Goal: Task Accomplishment & Management: Manage account settings

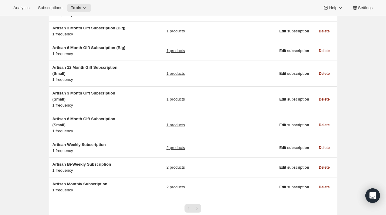
scroll to position [68, 0]
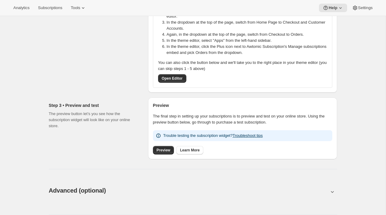
scroll to position [166, 0]
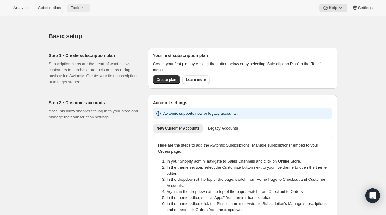
click at [83, 11] on button "Tools" at bounding box center [78, 8] width 23 height 8
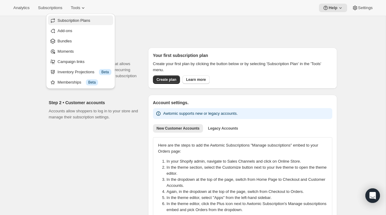
click at [82, 18] on span "Subscription Plans" at bounding box center [85, 21] width 54 height 6
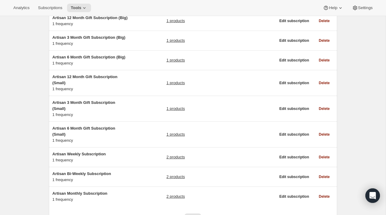
scroll to position [97, 0]
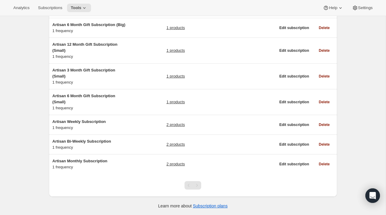
click at [24, 141] on div "Subscription plans. This page is ready Subscription plans Create Clear Showing …" at bounding box center [193, 70] width 386 height 291
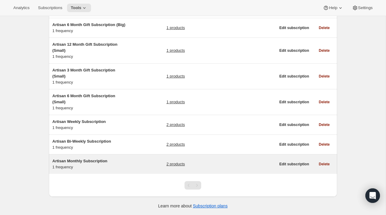
click at [136, 167] on div "Artisan Monthly Subscription 1 frequency 2 products" at bounding box center [163, 164] width 223 height 12
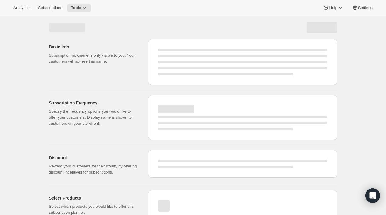
select select "WEEK"
select select "MONTH"
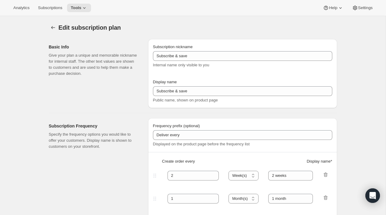
type input "Artisan Monthly Subscription"
type input "Monthly"
type input "1"
select select "MONTH"
type input "Monthly"
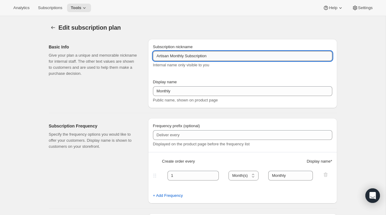
click at [180, 55] on input "Artisan Monthly Subscription" at bounding box center [242, 56] width 179 height 10
click at [127, 89] on div "Basic Info Give your plan a unique and memorable nickname for internal staff. T…" at bounding box center [96, 73] width 94 height 69
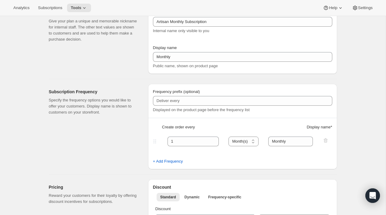
scroll to position [3, 0]
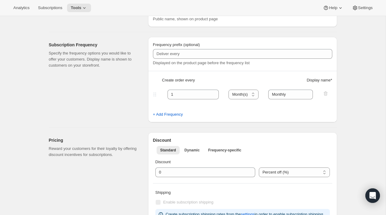
scroll to position [0, 0]
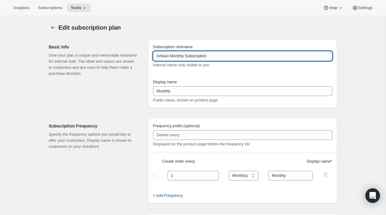
click at [176, 55] on input "Artisan Monthly Subscription" at bounding box center [242, 56] width 179 height 10
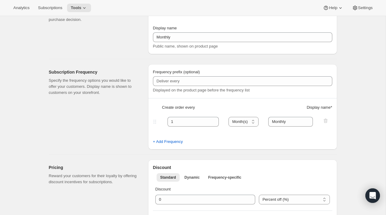
scroll to position [62, 0]
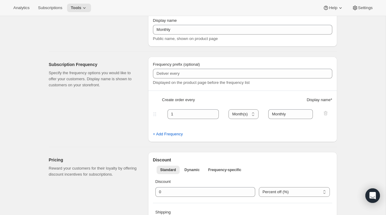
click at [136, 127] on div "Subscription Frequency Specify the frequency options you would like to offer yo…" at bounding box center [96, 100] width 94 height 86
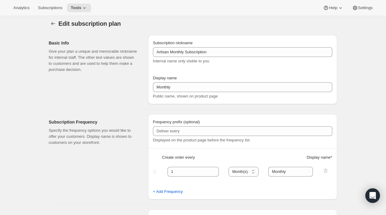
scroll to position [0, 0]
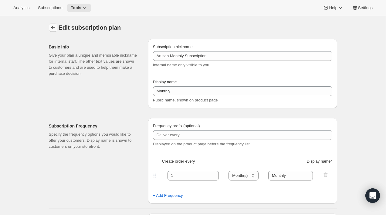
click at [52, 28] on icon "Subscription plans" at bounding box center [53, 28] width 6 height 6
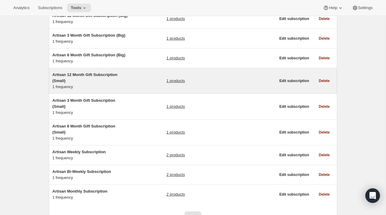
scroll to position [61, 0]
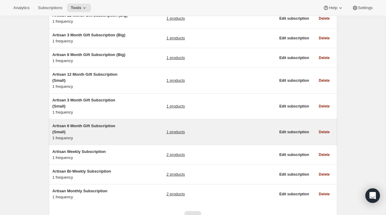
click at [125, 129] on h5 "Artisan 6 Month Gift Subscription (Small)" at bounding box center [90, 129] width 76 height 12
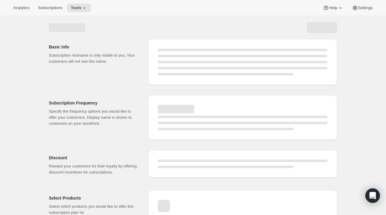
select select "WEEK"
select select "MONTH"
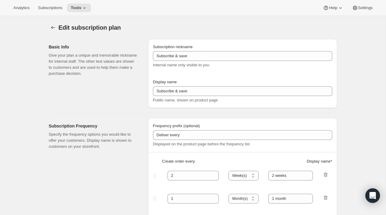
type input "Artisan 6 Month Gift Subscription (Small)"
type input "6 Month Gift"
select select "MONTH"
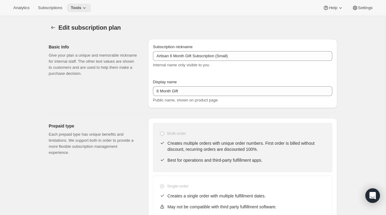
click at [91, 7] on button "Tools" at bounding box center [79, 8] width 24 height 8
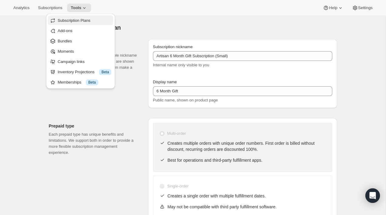
click at [79, 21] on span "Subscription Plans" at bounding box center [74, 20] width 33 height 5
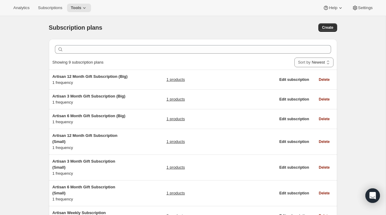
scroll to position [97, 0]
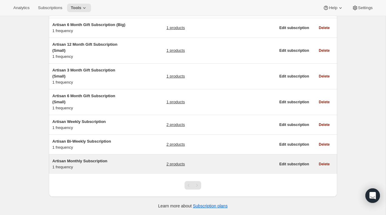
click at [92, 171] on div "Artisan Monthly Subscription 1 frequency 2 products Edit subscription Delete" at bounding box center [193, 164] width 288 height 19
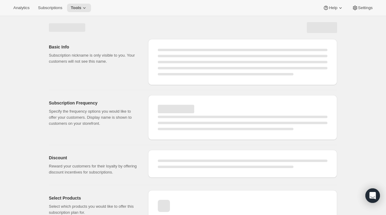
select select "WEEK"
select select "MONTH"
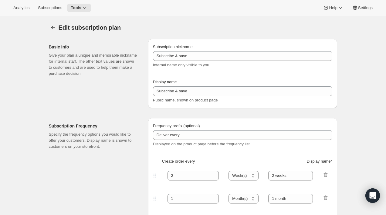
type input "Artisan Monthly Subscription"
type input "Monthly"
type input "1"
type input "Monthly"
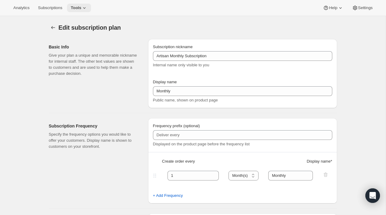
click at [80, 10] on button "Tools" at bounding box center [79, 8] width 24 height 8
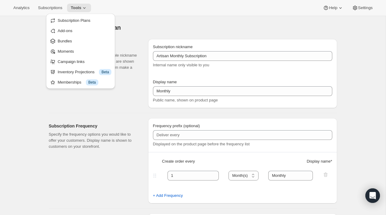
click at [33, 13] on div "Analytics Subscriptions Tools Help Settings" at bounding box center [193, 8] width 386 height 16
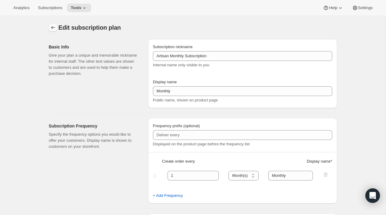
click at [52, 26] on icon "Subscription plans" at bounding box center [53, 28] width 6 height 6
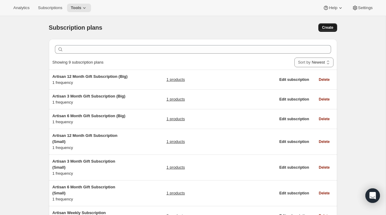
click at [333, 28] on span "Create" at bounding box center [327, 27] width 11 height 5
select select "WEEK"
select select "MONTH"
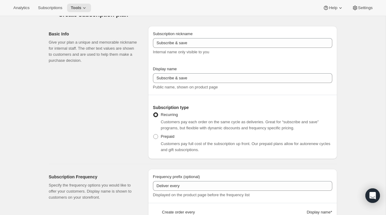
scroll to position [23, 0]
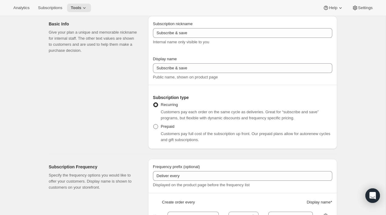
click at [167, 130] on label "Prepaid" at bounding box center [164, 127] width 22 height 8
click at [153, 125] on input "Prepaid" at bounding box center [153, 124] width 0 height 0
radio input "true"
select select "MONTH"
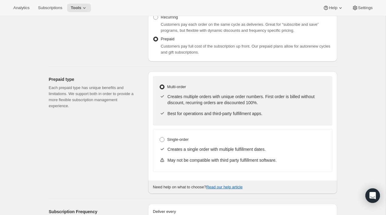
scroll to position [112, 0]
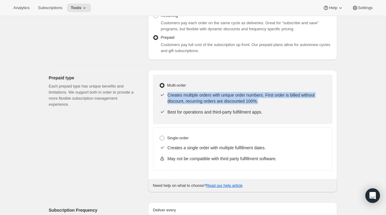
drag, startPoint x: 268, startPoint y: 101, endPoint x: 174, endPoint y: 92, distance: 94.8
click at [174, 92] on div "Creates multiple orders with unique order numbers. First order is billed withou…" at bounding box center [242, 98] width 167 height 17
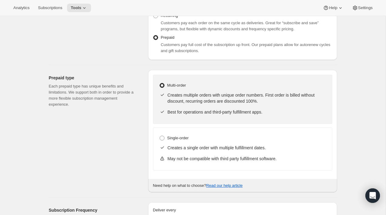
click at [126, 116] on div "Prepaid type Each prepaid type has unique benefits and limitations. We support …" at bounding box center [96, 131] width 94 height 123
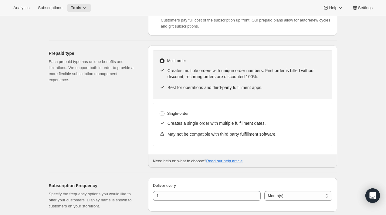
scroll to position [175, 0]
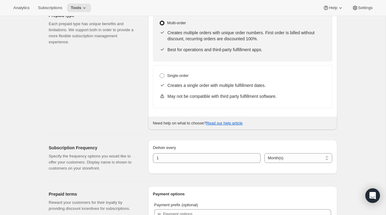
drag, startPoint x: 290, startPoint y: 81, endPoint x: 267, endPoint y: 71, distance: 24.7
click at [267, 72] on div "Single-order Creates a single order with multiple fulfillment dates. May not be…" at bounding box center [242, 86] width 179 height 43
radio input "true"
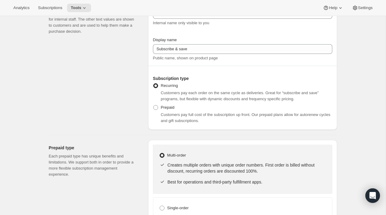
select select "WEEK"
select select "MONTH"
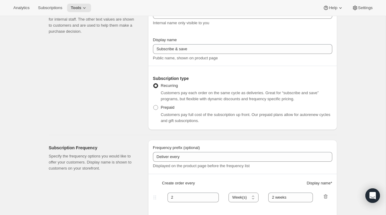
scroll to position [0, 0]
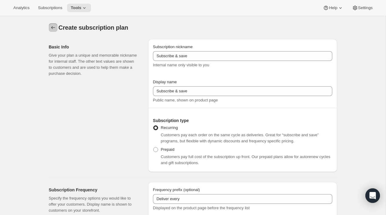
click at [53, 29] on icon "Subscription plans" at bounding box center [53, 28] width 6 height 6
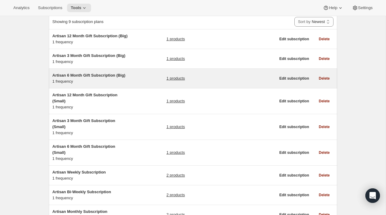
scroll to position [49, 0]
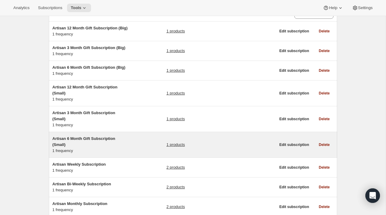
click at [139, 152] on div "Artisan 6 Month Gift Subscription (Small) 1 frequency 1 products" at bounding box center [163, 145] width 223 height 18
select select "WEEK"
select select "MONTH"
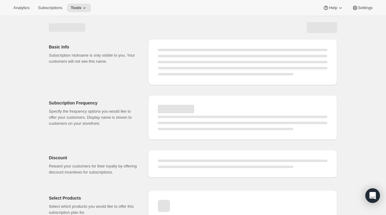
select select "WEEK"
select select "MONTH"
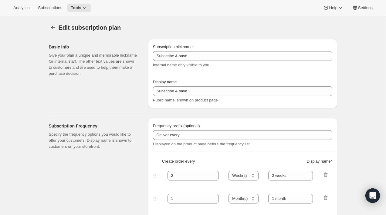
type input "Artisan 6 Month Gift Subscription (Small)"
type input "6 Month Gift"
select select "MONTH"
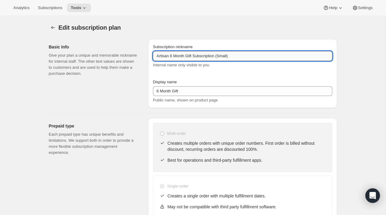
click at [228, 55] on input "Artisan 6 Month Gift Subscription (Small)" at bounding box center [242, 56] width 179 height 10
click at [128, 88] on div "Basic Info Give your plan a unique and memorable nickname for internal staff. T…" at bounding box center [96, 73] width 94 height 69
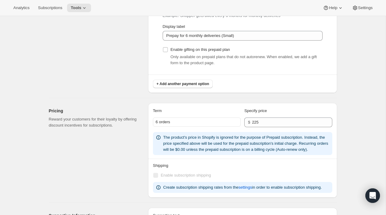
scroll to position [366, 0]
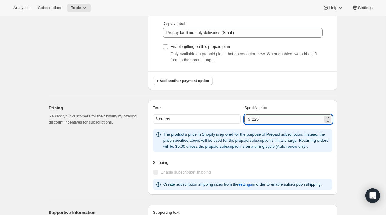
click at [258, 120] on input "225" at bounding box center [287, 120] width 71 height 10
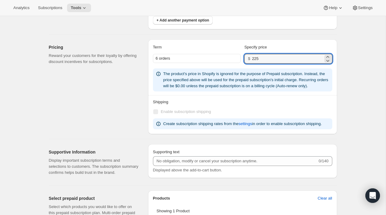
scroll to position [425, 0]
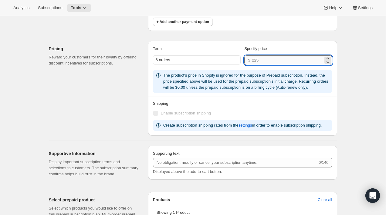
click at [273, 61] on input "225" at bounding box center [287, 61] width 71 height 10
click at [225, 91] on div "The product's price in Shopify is ignored for the purpose of Prepaid subscripti…" at bounding box center [246, 81] width 167 height 18
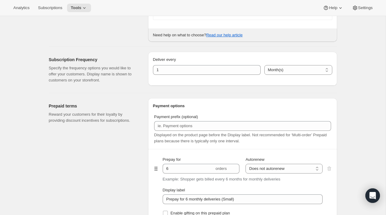
scroll to position [0, 0]
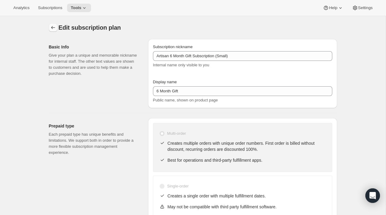
click at [51, 27] on icon "Subscription plans" at bounding box center [53, 28] width 6 height 6
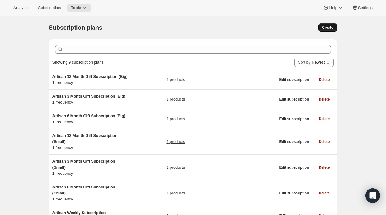
click at [330, 28] on span "Create" at bounding box center [327, 27] width 11 height 5
select select "WEEK"
select select "MONTH"
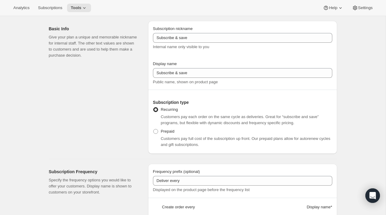
scroll to position [24, 0]
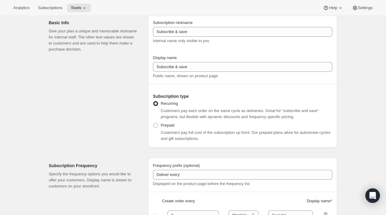
click at [166, 130] on span "Customers pay full cost of the subscription up front. Our prepaid plans allow f…" at bounding box center [246, 135] width 170 height 11
click at [158, 126] on span at bounding box center [155, 125] width 5 height 5
click at [153, 123] on input "Prepaid" at bounding box center [153, 123] width 0 height 0
radio input "true"
select select "MONTH"
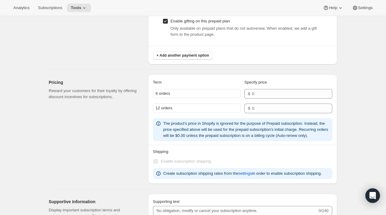
scroll to position [554, 0]
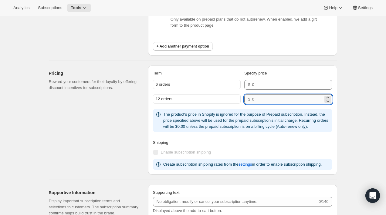
click at [277, 96] on input "number" at bounding box center [287, 100] width 71 height 10
click at [262, 83] on input "number" at bounding box center [287, 85] width 71 height 10
click at [258, 100] on input "number" at bounding box center [287, 100] width 71 height 10
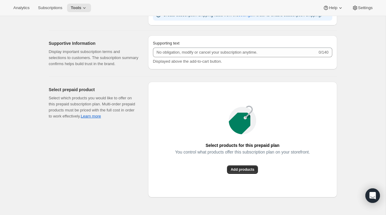
scroll to position [706, 0]
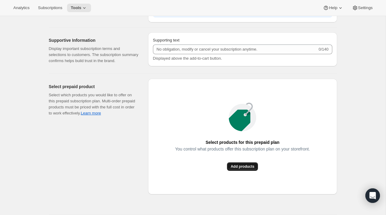
click at [242, 171] on button "Add products" at bounding box center [242, 167] width 31 height 8
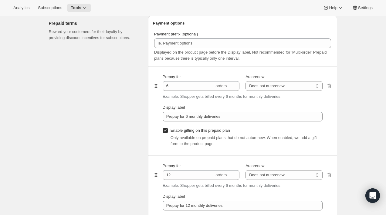
scroll to position [349, 0]
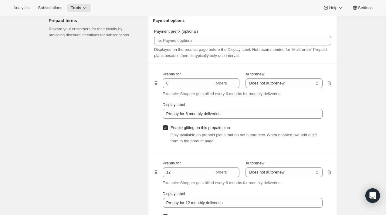
radio input "true"
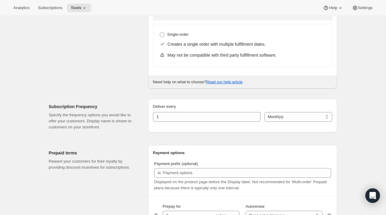
select select "WEEK"
select select "MONTH"
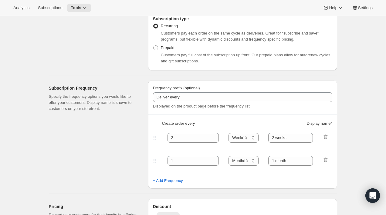
scroll to position [0, 0]
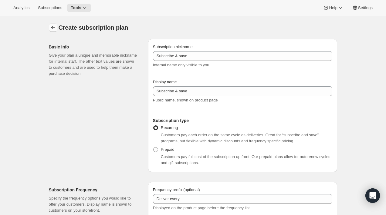
click at [54, 26] on icon "Subscription plans" at bounding box center [53, 28] width 6 height 6
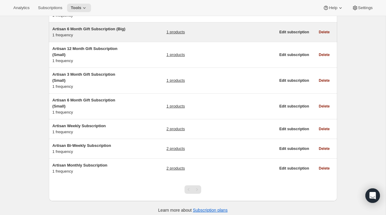
scroll to position [87, 0]
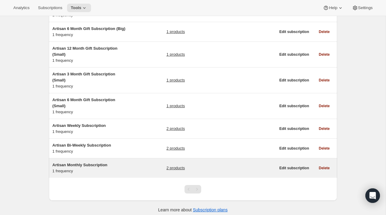
click at [144, 174] on div "Artisan Monthly Subscription 1 frequency 2 products" at bounding box center [163, 168] width 223 height 12
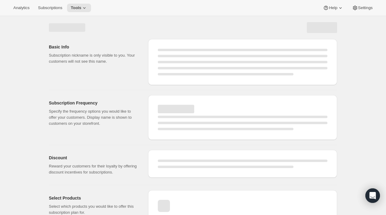
select select "WEEK"
select select "MONTH"
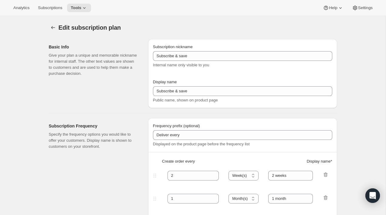
type input "Artisan Monthly Subscription"
type input "Monthly"
type input "1"
type input "Monthly"
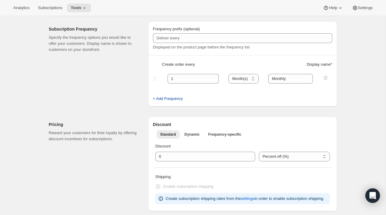
scroll to position [96, 0]
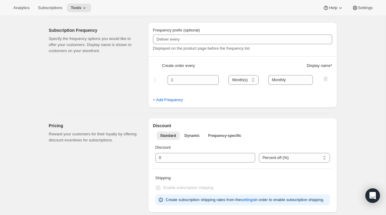
click at [73, 47] on p "Specify the frequency options you would like to offer your customers. Display n…" at bounding box center [93, 45] width 89 height 18
click at [54, 6] on span "Subscriptions" at bounding box center [50, 7] width 24 height 5
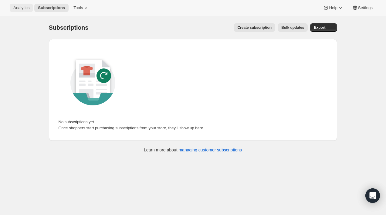
click at [17, 8] on span "Analytics" at bounding box center [21, 7] width 16 height 5
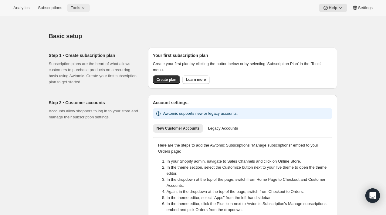
click at [86, 8] on icon at bounding box center [83, 8] width 6 height 6
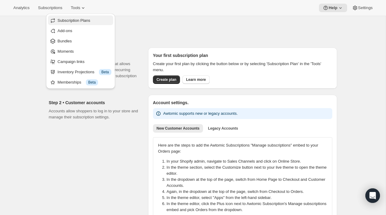
click at [84, 21] on span "Subscription Plans" at bounding box center [74, 20] width 33 height 5
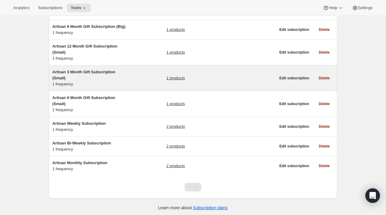
scroll to position [97, 0]
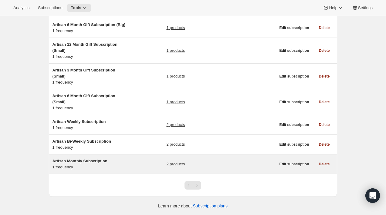
click at [131, 164] on div "Artisan Monthly Subscription 1 frequency 2 products" at bounding box center [163, 164] width 223 height 12
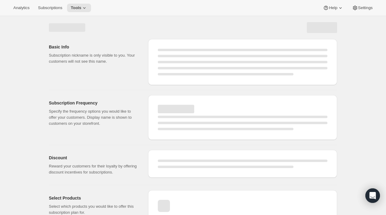
select select "WEEK"
select select "MONTH"
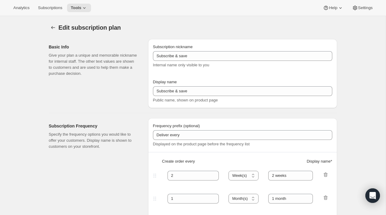
type input "Artisan Monthly Subscription"
type input "Monthly"
type input "1"
type input "Monthly"
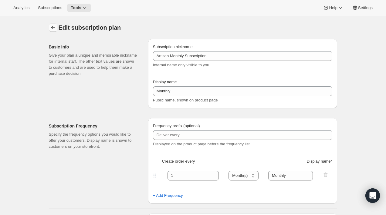
click at [52, 25] on icon "Subscription plans" at bounding box center [53, 28] width 6 height 6
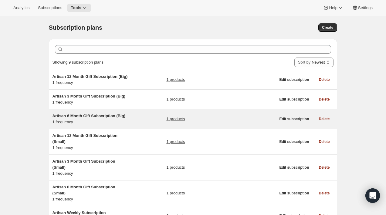
click at [143, 125] on div "Artisan 6 Month Gift Subscription (Big) 1 frequency 1 products" at bounding box center [163, 119] width 223 height 12
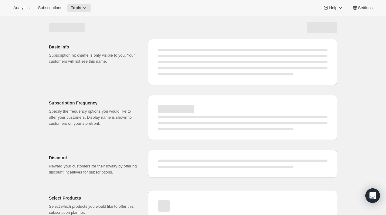
select select "WEEK"
select select "MONTH"
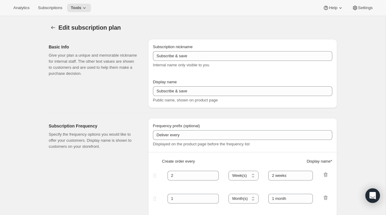
type input "Artisan 6 Month Gift Subscription (Big)"
type input "6 Month Gift"
select select "MONTH"
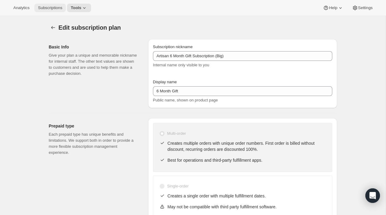
click at [55, 10] on button "Subscriptions" at bounding box center [50, 8] width 32 height 8
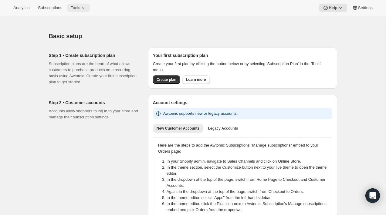
click at [86, 5] on icon at bounding box center [83, 8] width 6 height 6
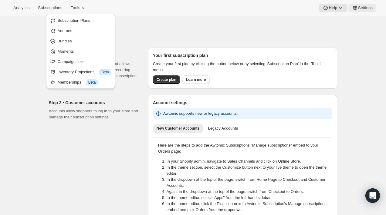
click at [362, 5] on span "Settings" at bounding box center [365, 7] width 15 height 5
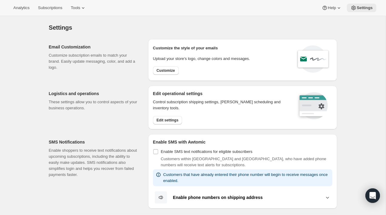
click at [352, 4] on button "Settings" at bounding box center [361, 8] width 29 height 8
click at [353, 9] on icon at bounding box center [353, 8] width 6 height 6
click at [373, 8] on button "Settings" at bounding box center [361, 8] width 29 height 8
click at [369, 11] on button "Settings" at bounding box center [361, 8] width 29 height 8
click at [141, 66] on div "Email Customization Customize subscription emails to match your brand. Easily u…" at bounding box center [96, 60] width 94 height 42
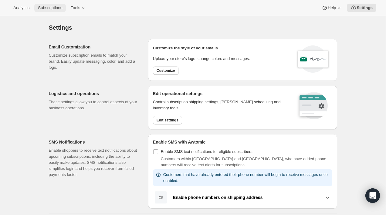
click at [56, 8] on span "Subscriptions" at bounding box center [50, 7] width 24 height 5
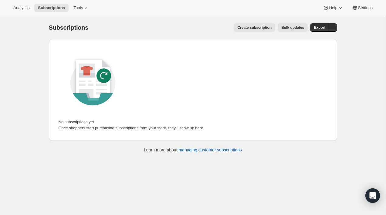
click at [205, 11] on div "Analytics Subscriptions Tools Help Settings" at bounding box center [193, 8] width 386 height 16
click at [256, 31] on button "Create subscription" at bounding box center [255, 27] width 42 height 8
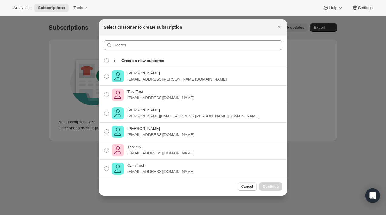
click at [150, 132] on p "[PERSON_NAME]" at bounding box center [160, 129] width 67 height 6
click at [104, 130] on input "[PERSON_NAME] [PERSON_NAME][EMAIL_ADDRESS][DOMAIN_NAME]" at bounding box center [104, 130] width 0 height 0
radio input "true"
click at [267, 187] on span "Continue" at bounding box center [271, 186] width 16 height 5
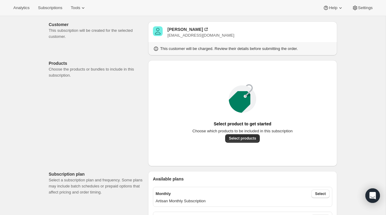
scroll to position [39, 0]
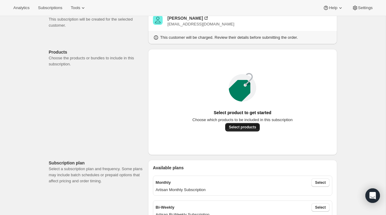
click at [251, 132] on button "Select products" at bounding box center [242, 127] width 35 height 8
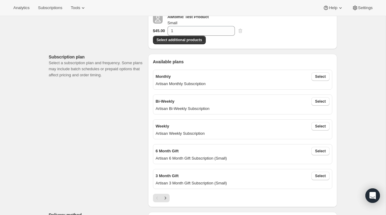
scroll to position [101, 0]
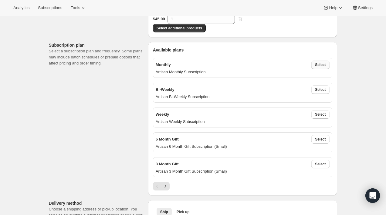
click at [319, 67] on span "Select" at bounding box center [320, 64] width 11 height 5
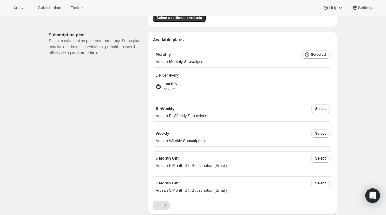
scroll to position [112, 0]
click at [314, 111] on button "Select" at bounding box center [320, 108] width 18 height 8
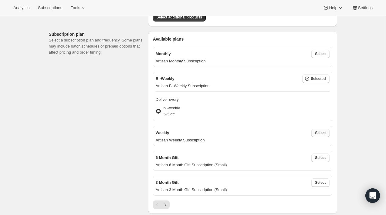
click at [323, 136] on span "Select" at bounding box center [320, 133] width 11 height 5
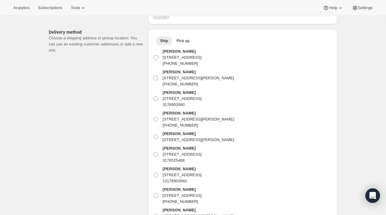
scroll to position [307, 0]
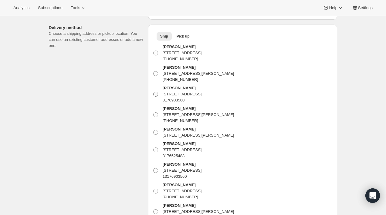
click at [202, 103] on div "[PERSON_NAME] [STREET_ADDRESS] 3176903560" at bounding box center [181, 94] width 41 height 18
click at [153, 92] on input "[PERSON_NAME] [STREET_ADDRESS] 3176903560" at bounding box center [153, 92] width 0 height 0
radio input "true"
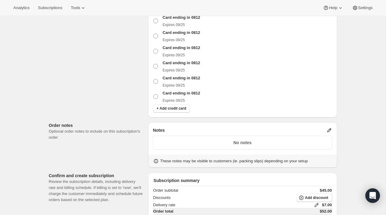
scroll to position [720, 0]
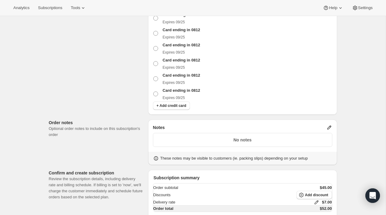
radio input "true"
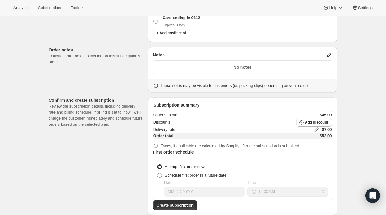
scroll to position [1054, 0]
click at [158, 173] on span at bounding box center [159, 175] width 5 height 5
click at [157, 173] on input "Schedule first order in a future date" at bounding box center [157, 173] width 0 height 0
radio input "true"
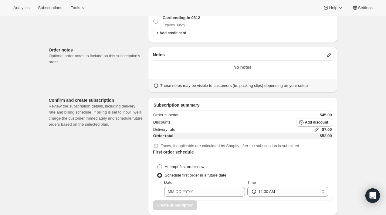
click at [158, 165] on span at bounding box center [159, 167] width 5 height 5
click at [157, 165] on input "Attempt first order now" at bounding box center [157, 165] width 0 height 0
radio input "true"
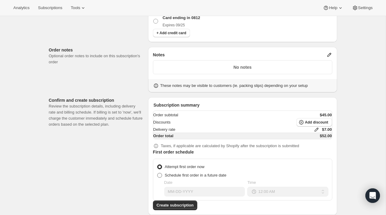
click at [159, 171] on label "Schedule first order in a future date" at bounding box center [191, 175] width 69 height 8
click at [157, 173] on input "Schedule first order in a future date" at bounding box center [157, 173] width 0 height 0
radio input "true"
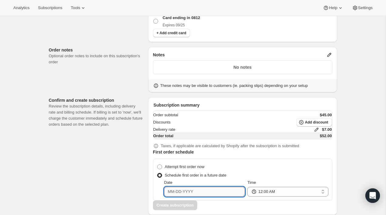
click at [220, 187] on input "Date" at bounding box center [204, 192] width 81 height 10
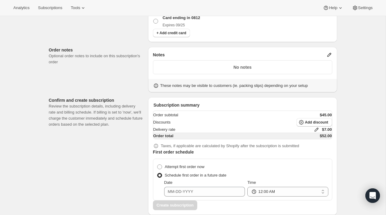
scroll to position [928, 0]
click at [246, 70] on p "No notes" at bounding box center [242, 67] width 171 height 6
click at [326, 58] on icon at bounding box center [329, 55] width 6 height 6
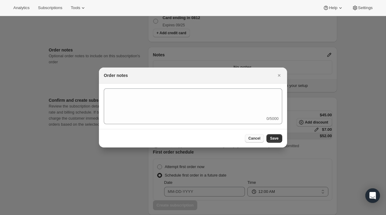
click at [256, 141] on button "Cancel" at bounding box center [254, 138] width 19 height 8
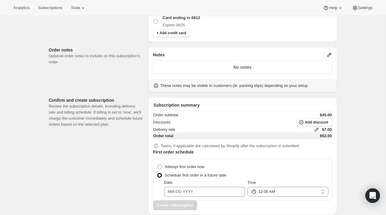
scroll to position [1054, 0]
click at [361, 8] on span "Settings" at bounding box center [365, 7] width 15 height 5
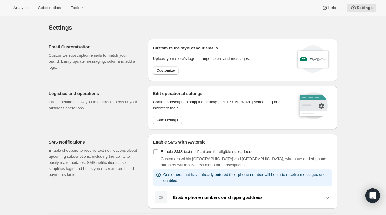
click at [104, 28] on div "Settings" at bounding box center [193, 27] width 288 height 8
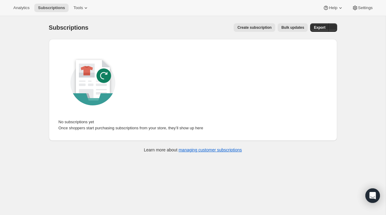
click at [250, 26] on span "Create subscription" at bounding box center [254, 27] width 34 height 5
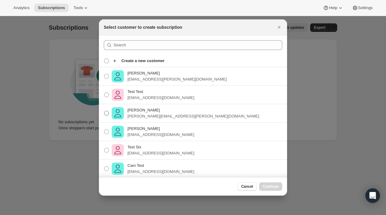
scroll to position [50, 0]
click at [151, 132] on p "[EMAIL_ADDRESS][DOMAIN_NAME]" at bounding box center [160, 135] width 67 height 6
click at [104, 130] on input "[PERSON_NAME] [PERSON_NAME][EMAIL_ADDRESS][DOMAIN_NAME]" at bounding box center [104, 130] width 0 height 0
radio input "true"
click at [275, 186] on span "Continue" at bounding box center [271, 186] width 16 height 5
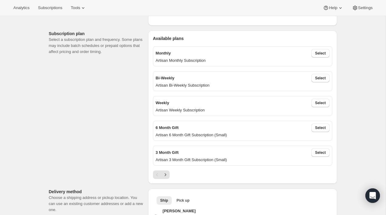
scroll to position [167, 0]
click at [320, 56] on span "Select" at bounding box center [320, 54] width 11 height 5
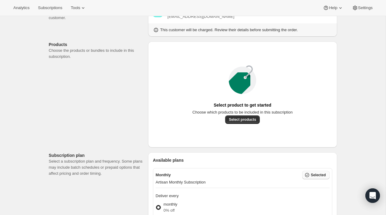
scroll to position [0, 0]
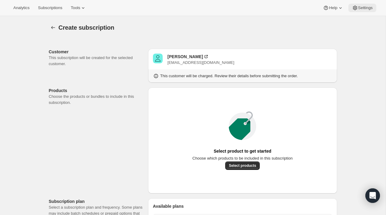
click at [366, 8] on span "Settings" at bounding box center [365, 7] width 15 height 5
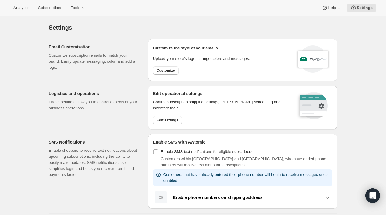
click at [101, 41] on div "Email Customization Customize subscription emails to match your brand. Easily u…" at bounding box center [96, 60] width 94 height 42
click at [96, 21] on div "Settings. This page is ready Settings" at bounding box center [193, 27] width 288 height 23
click at [55, 12] on button "Subscriptions" at bounding box center [50, 8] width 32 height 8
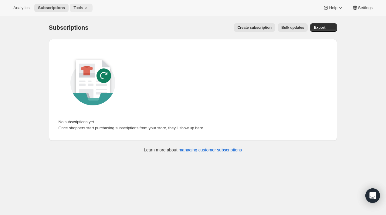
click at [86, 10] on icon at bounding box center [86, 8] width 6 height 6
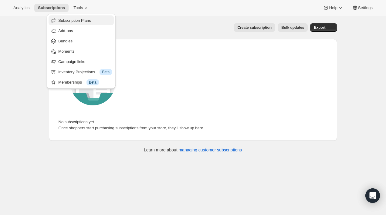
click at [81, 22] on span "Subscription Plans" at bounding box center [74, 20] width 33 height 5
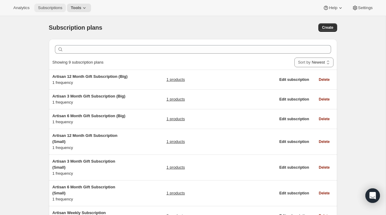
click at [43, 9] on span "Subscriptions" at bounding box center [50, 7] width 24 height 5
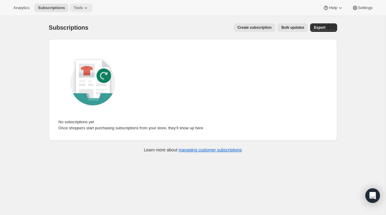
click at [75, 9] on span "Tools" at bounding box center [77, 7] width 9 height 5
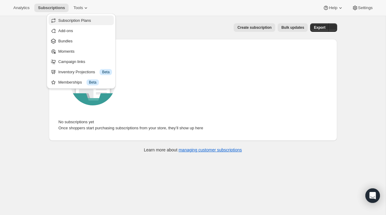
click at [66, 20] on span "Subscription Plans" at bounding box center [74, 20] width 33 height 5
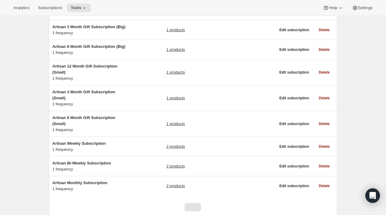
scroll to position [70, 0]
